Goal: Transaction & Acquisition: Purchase product/service

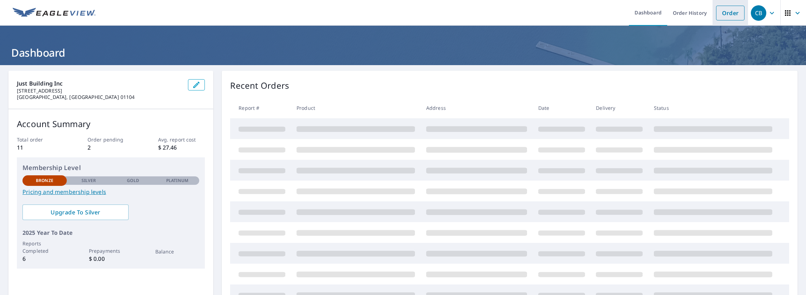
click at [725, 12] on link "Order" at bounding box center [730, 13] width 28 height 15
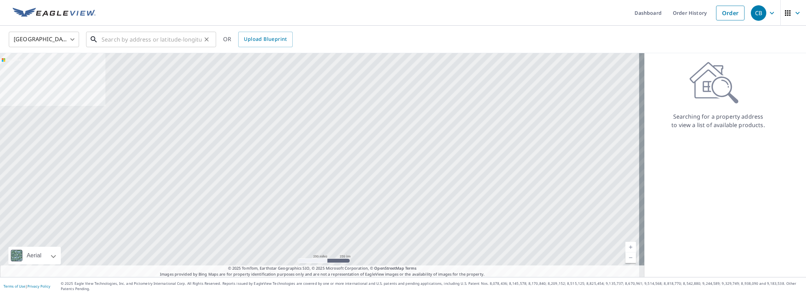
click at [114, 38] on input "text" at bounding box center [152, 40] width 100 height 20
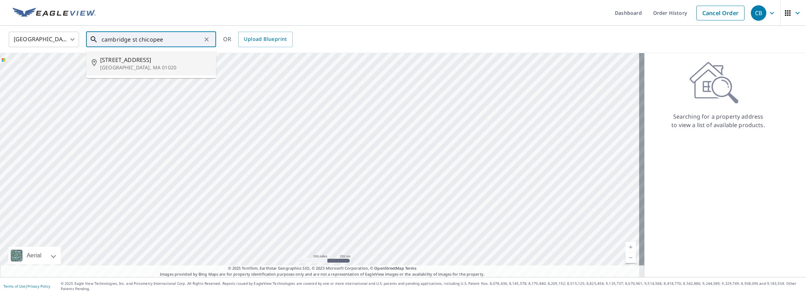
click at [102, 37] on input "cambridge st chicopee" at bounding box center [152, 40] width 100 height 20
click at [124, 64] on span "[STREET_ADDRESS]" at bounding box center [155, 60] width 110 height 8
type input "[STREET_ADDRESS]"
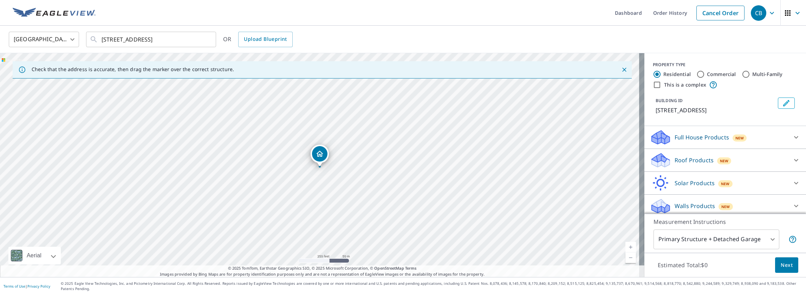
click at [319, 156] on icon "Dropped pin, building 1, Residential property, 74 Cambridge St Chicopee, MA 010…" at bounding box center [319, 153] width 7 height 6
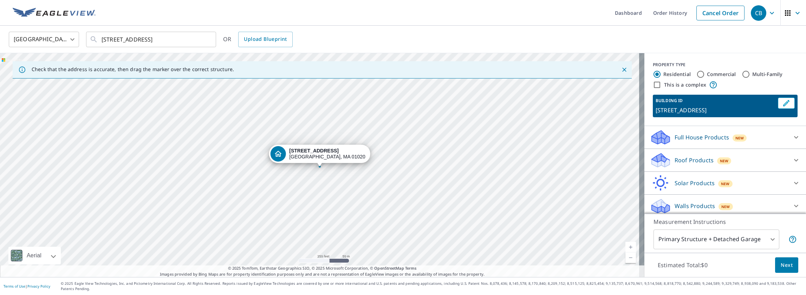
click at [322, 156] on div "[STREET_ADDRESS]" at bounding box center [327, 154] width 76 height 12
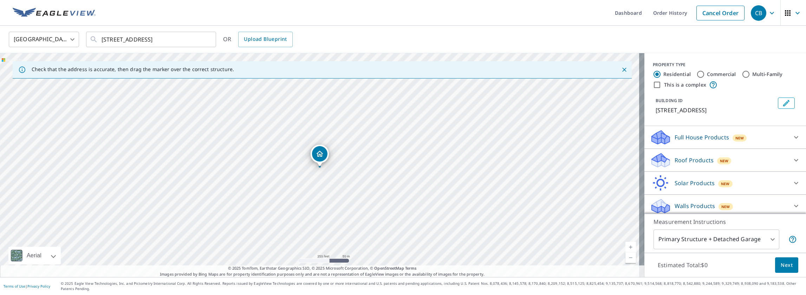
click at [792, 159] on icon at bounding box center [796, 160] width 8 height 8
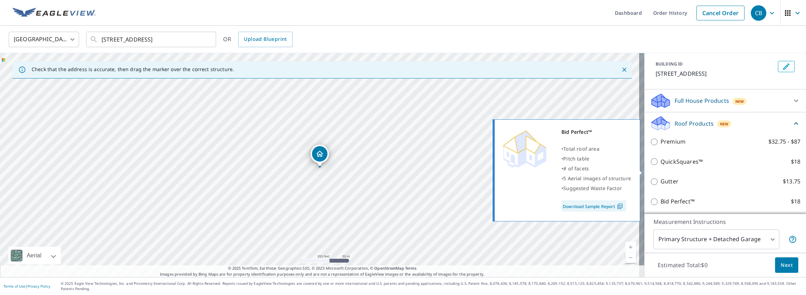
scroll to position [35, 0]
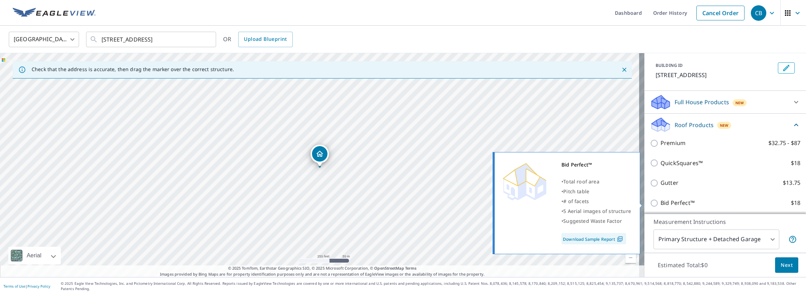
click at [599, 238] on link "Download Sample Report" at bounding box center [594, 238] width 65 height 11
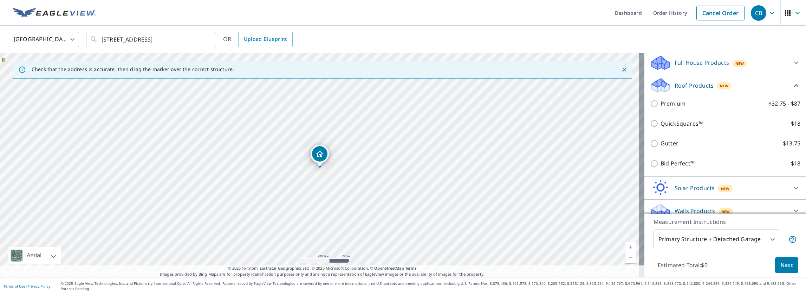
scroll to position [77, 0]
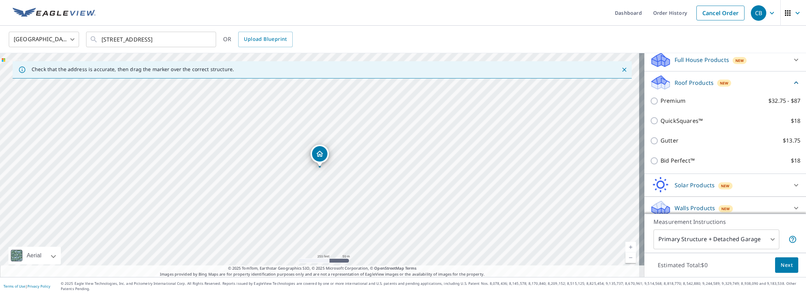
click at [769, 244] on body "CB CB Dashboard Order History Cancel Order CB [GEOGRAPHIC_DATA] [GEOGRAPHIC_DAT…" at bounding box center [403, 147] width 806 height 295
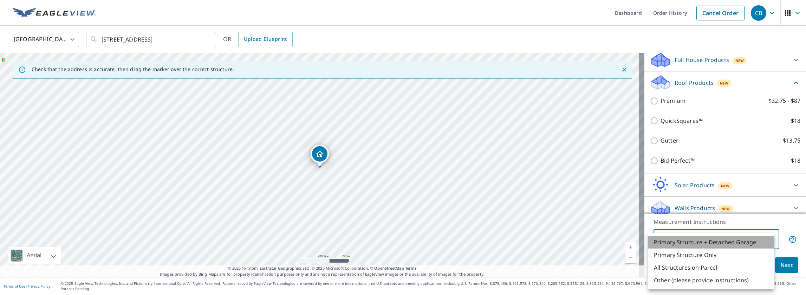
click at [733, 240] on li "Primary Structure + Detached Garage" at bounding box center [712, 242] width 126 height 13
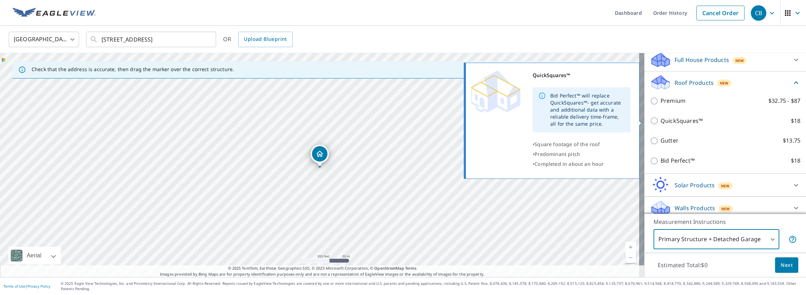
click at [650, 120] on input "QuickSquares™ $18" at bounding box center [655, 120] width 11 height 8
checkbox input "true"
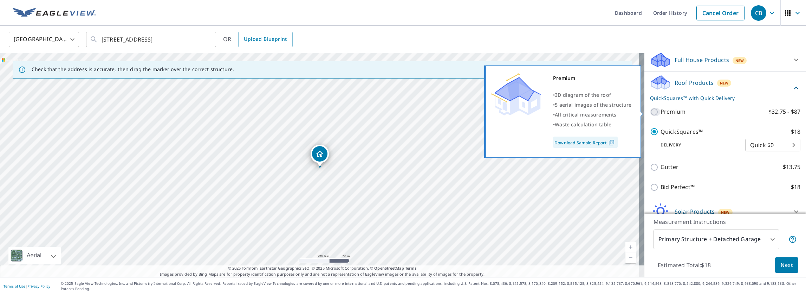
click at [650, 112] on input "Premium $32.75 - $87" at bounding box center [655, 112] width 11 height 8
checkbox input "true"
checkbox input "false"
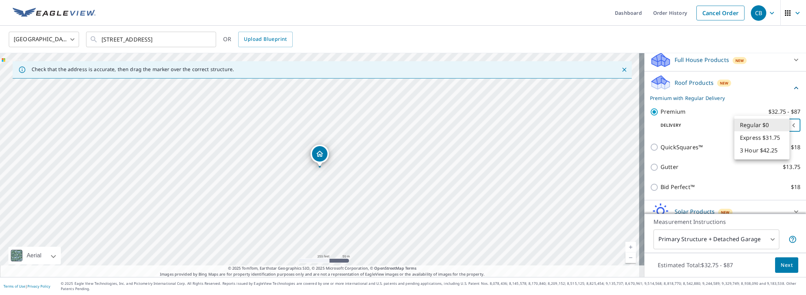
click at [785, 123] on body "CB CB Dashboard Order History Cancel Order CB [GEOGRAPHIC_DATA] [GEOGRAPHIC_DAT…" at bounding box center [403, 147] width 806 height 295
click at [753, 138] on li "Express $31.75" at bounding box center [762, 137] width 55 height 13
type input "4"
click at [782, 269] on span "Next" at bounding box center [787, 265] width 12 height 9
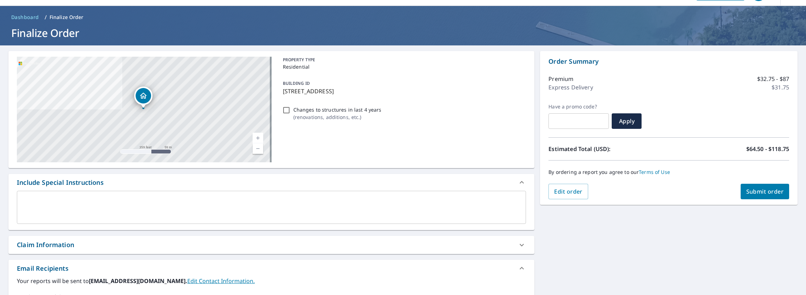
scroll to position [105, 0]
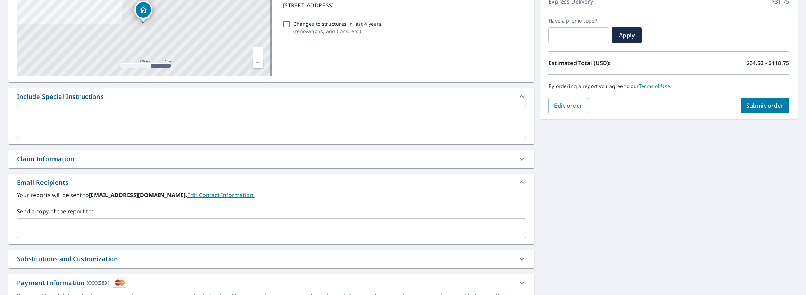
click at [25, 228] on input "text" at bounding box center [266, 227] width 493 height 13
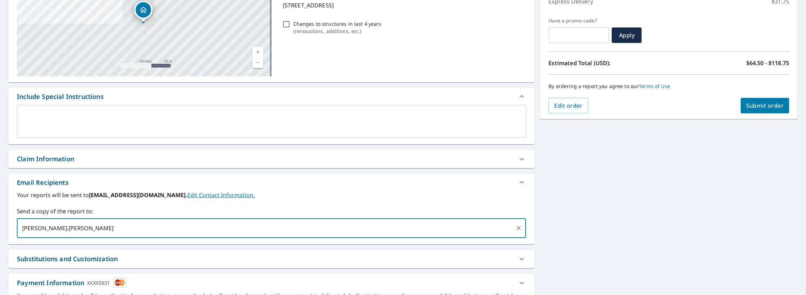
type input "[PERSON_NAME].[PERSON_NAME]"
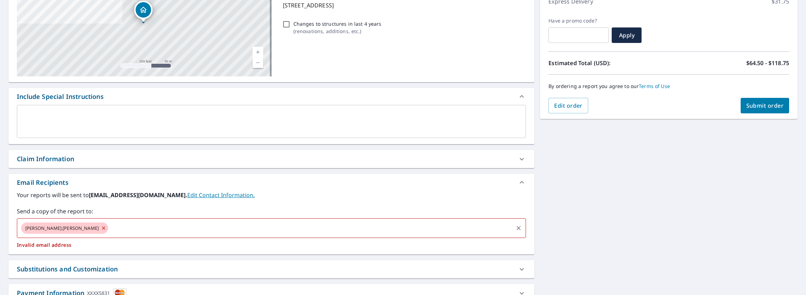
click at [46, 227] on span "[PERSON_NAME].[PERSON_NAME]" at bounding box center [62, 228] width 82 height 7
click at [101, 226] on icon at bounding box center [104, 228] width 6 height 8
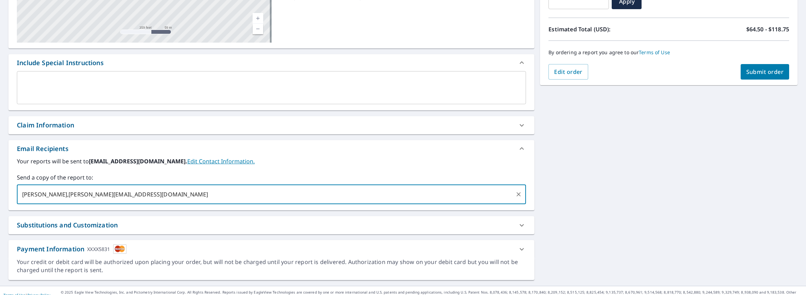
scroll to position [142, 0]
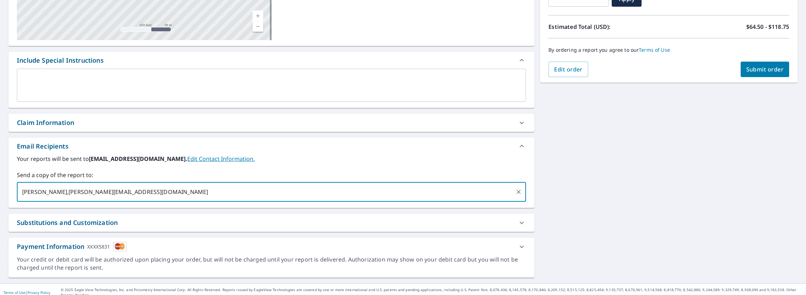
type input "[PERSON_NAME],[PERSON_NAME][EMAIL_ADDRESS][DOMAIN_NAME]"
click at [758, 68] on span "Submit order" at bounding box center [766, 69] width 38 height 8
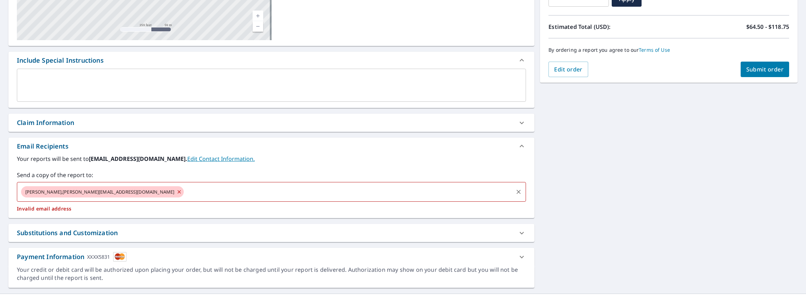
scroll to position [0, 0]
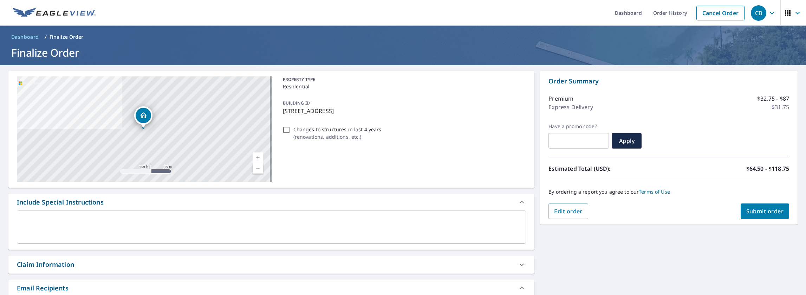
click at [764, 211] on span "Submit order" at bounding box center [766, 211] width 38 height 8
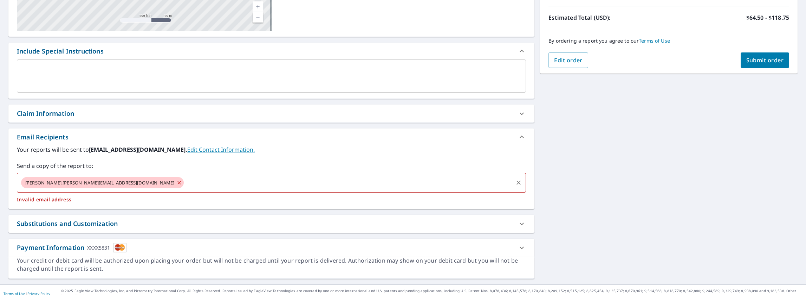
scroll to position [152, 0]
click at [70, 180] on span "[PERSON_NAME],[PERSON_NAME][EMAIL_ADDRESS][DOMAIN_NAME]" at bounding box center [100, 181] width 158 height 7
click at [185, 181] on input "[PERSON_NAME],[PERSON_NAME]@" at bounding box center [349, 181] width 328 height 13
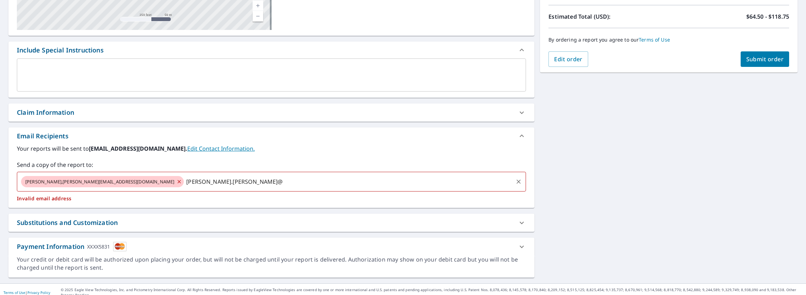
click at [185, 180] on input "[PERSON_NAME].[PERSON_NAME]@" at bounding box center [349, 181] width 328 height 13
click at [178, 180] on icon at bounding box center [179, 181] width 3 height 3
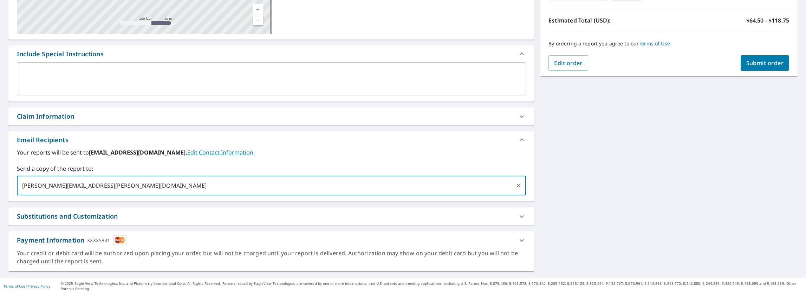
scroll to position [142, 0]
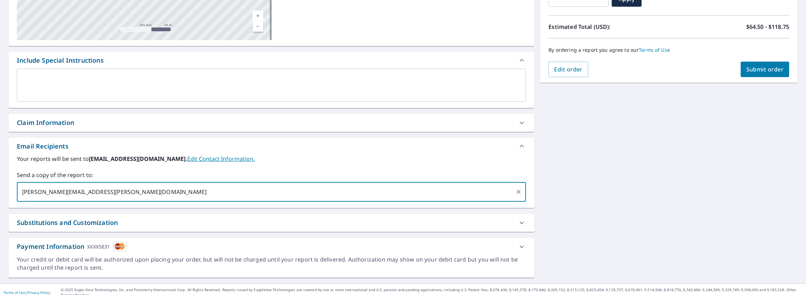
type input "[PERSON_NAME][EMAIL_ADDRESS][PERSON_NAME][DOMAIN_NAME]"
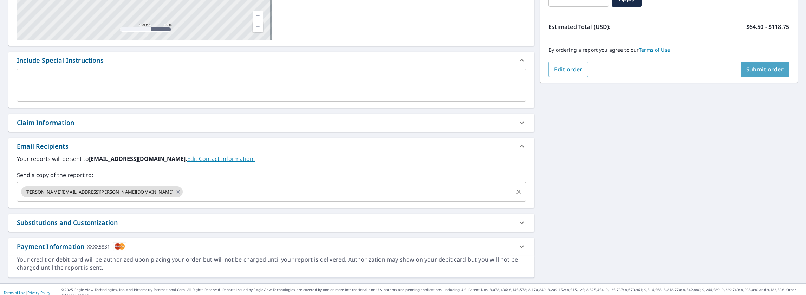
click at [758, 69] on span "Submit order" at bounding box center [766, 69] width 38 height 8
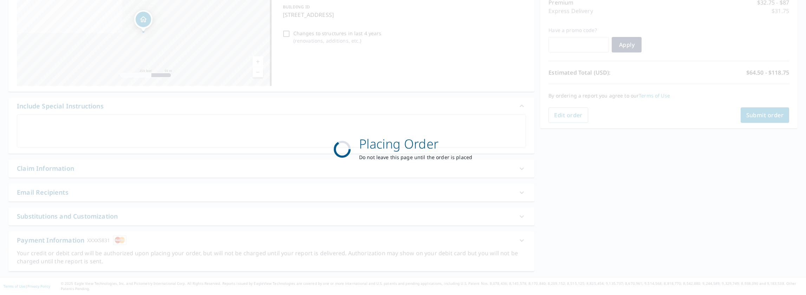
scroll to position [90, 0]
